Goal: Transaction & Acquisition: Purchase product/service

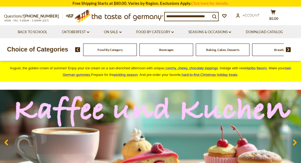
click at [249, 16] on span "Account" at bounding box center [250, 15] width 17 height 4
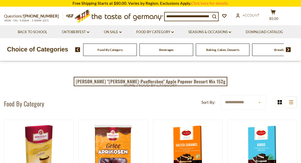
click at [84, 29] on link "Oktoberfest dropdown_arrow" at bounding box center [75, 32] width 27 height 6
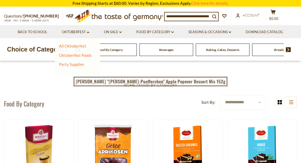
click at [80, 53] on link "Oktoberfest Foods" at bounding box center [75, 55] width 33 height 5
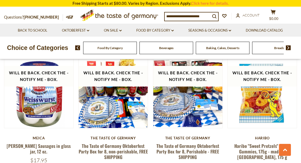
scroll to position [427, 0]
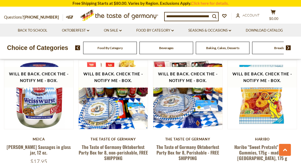
click at [189, 12] on button "Quick View" at bounding box center [188, 6] width 36 height 12
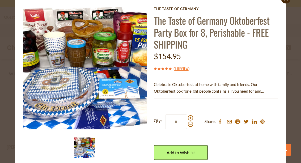
scroll to position [16, 0]
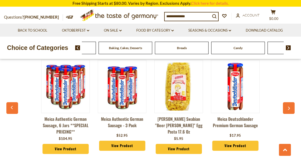
click at [40, 47] on div "Beverages" at bounding box center [13, 48] width 54 height 12
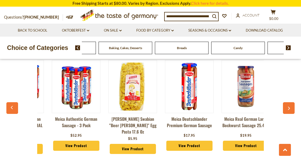
scroll to position [0, 69]
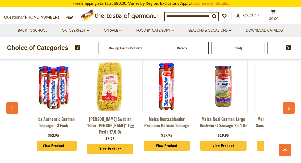
click at [208, 5] on link "Click here for details." at bounding box center [210, 3] width 38 height 5
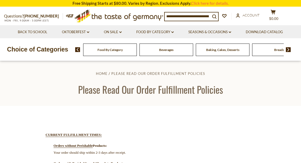
click at [247, 13] on span "Account" at bounding box center [250, 15] width 17 height 4
